Goal: Information Seeking & Learning: Learn about a topic

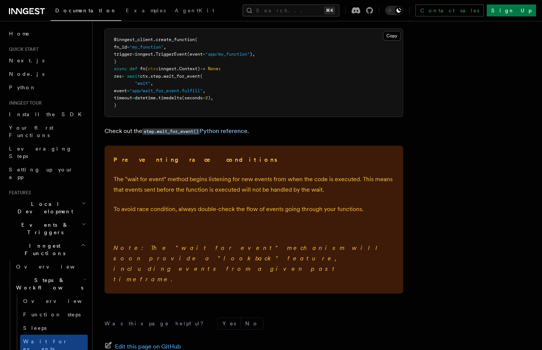
scroll to position [191, 0]
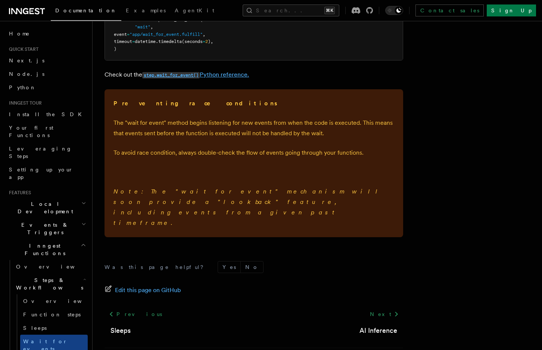
click at [212, 72] on link "step.wait_for_event() Python reference." at bounding box center [195, 74] width 107 height 7
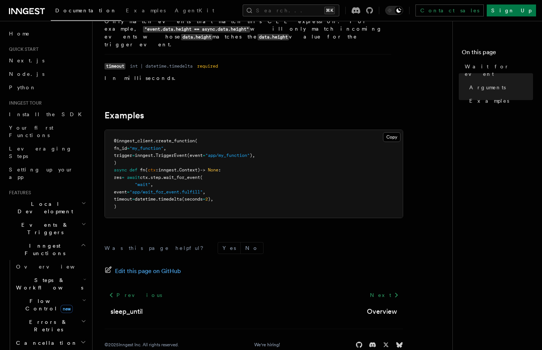
scroll to position [216, 0]
click at [241, 243] on button "No" at bounding box center [252, 248] width 22 height 11
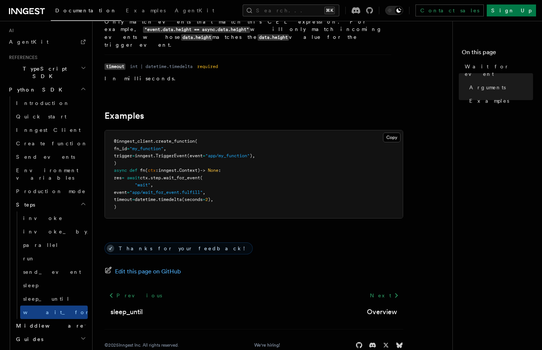
scroll to position [498, 0]
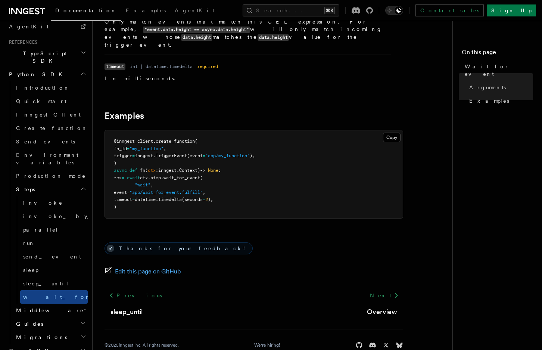
click at [51, 303] on h2 "Middleware" at bounding box center [50, 309] width 75 height 13
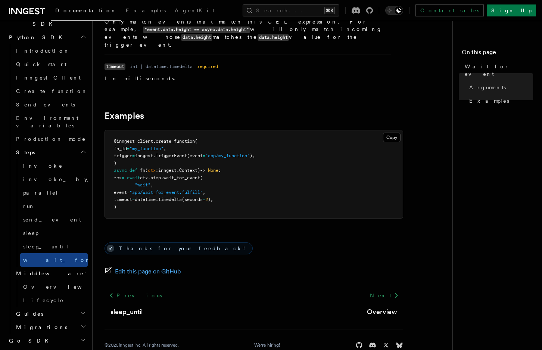
scroll to position [535, 0]
click at [39, 283] on span "Overview" at bounding box center [61, 286] width 77 height 6
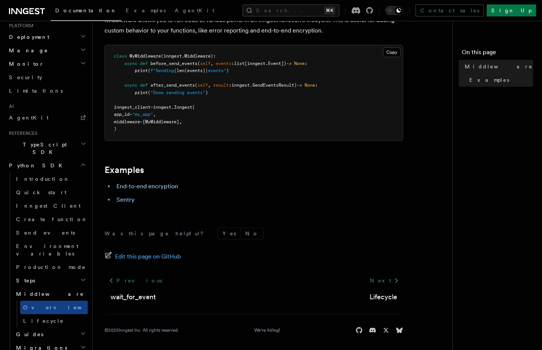
scroll to position [53, 0]
click at [50, 314] on link "Lifecycle" at bounding box center [54, 320] width 68 height 13
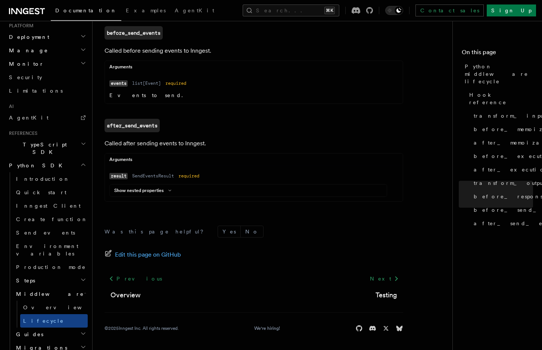
scroll to position [792, 0]
click at [65, 327] on h2 "Guides" at bounding box center [50, 333] width 75 height 13
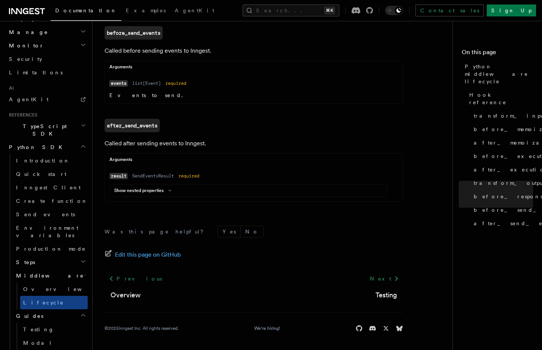
scroll to position [554, 0]
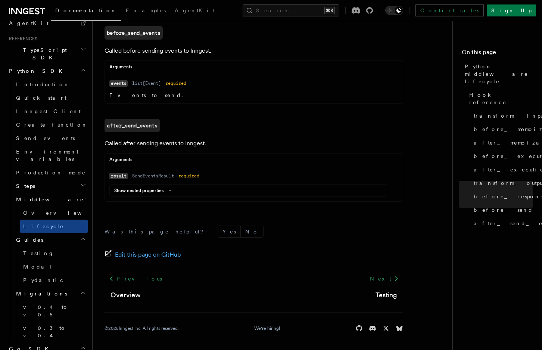
scroll to position [622, 0]
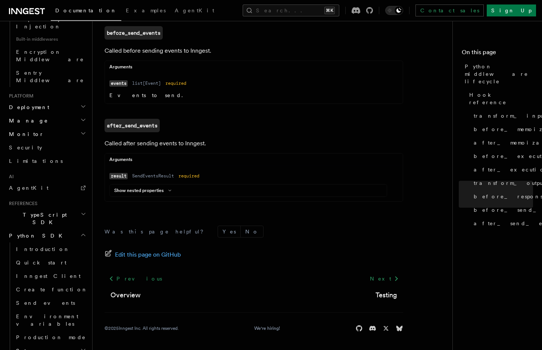
scroll to position [400, 0]
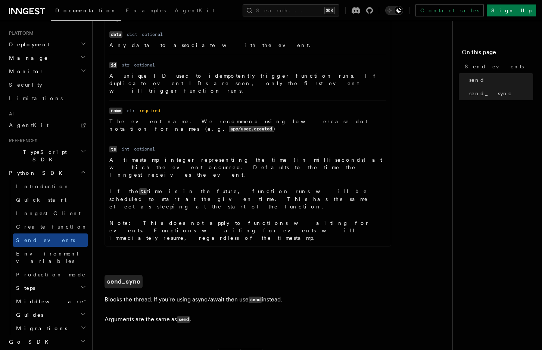
scroll to position [355, 0]
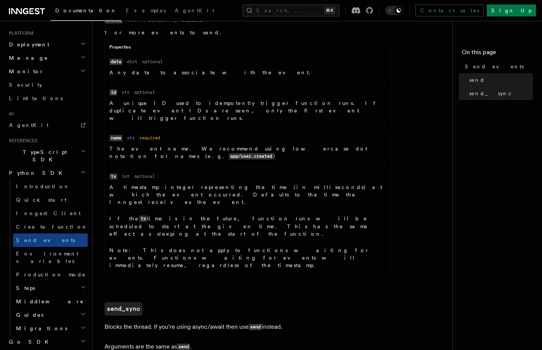
click at [229, 183] on dd "A timestamp integer representing the time (in milliseconds) at which the event …" at bounding box center [247, 225] width 277 height 85
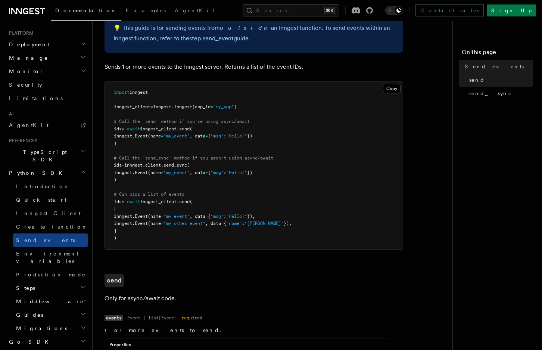
scroll to position [18, 0]
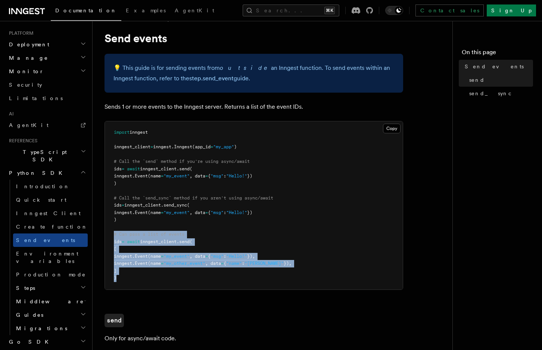
drag, startPoint x: 122, startPoint y: 275, endPoint x: 111, endPoint y: 231, distance: 45.3
click at [111, 231] on pre "import inngest inngest_client = inngest . Inngest (app_id = "my_app" ) # Call t…" at bounding box center [254, 205] width 298 height 168
copy code "# Can pass a list of events ids = await inngest_client . send ( [ inngest. Even…"
click at [148, 231] on span "# Can pass a list of events" at bounding box center [149, 233] width 71 height 5
